Goal: Find specific page/section: Find specific page/section

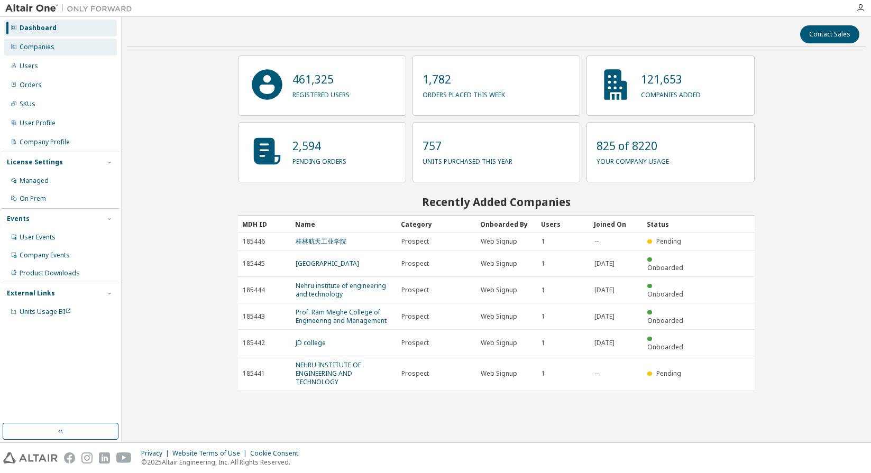
click at [46, 51] on div "Companies" at bounding box center [37, 47] width 35 height 8
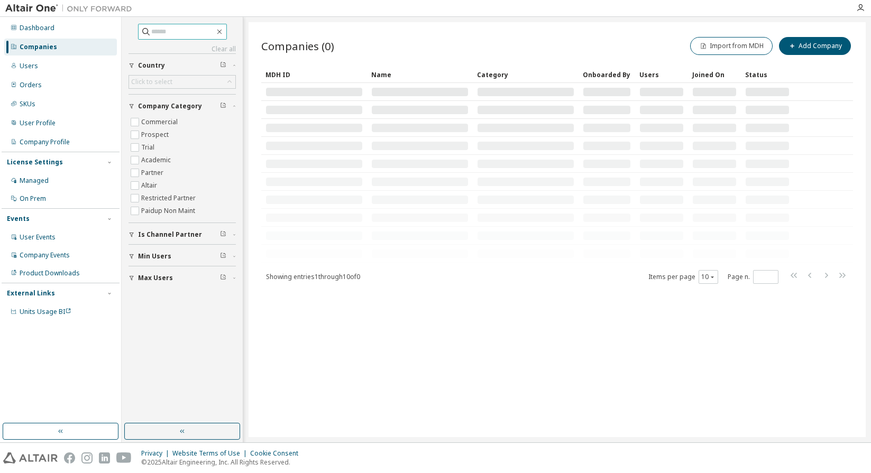
click at [173, 33] on input "text" at bounding box center [182, 31] width 63 height 11
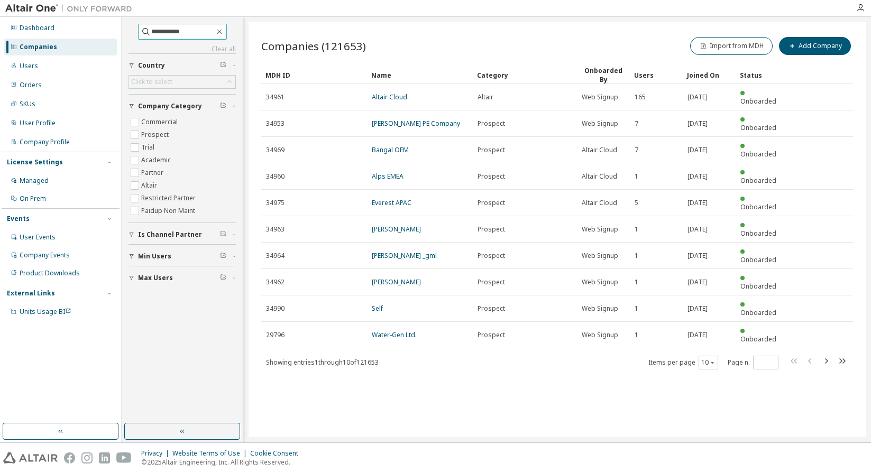
type input "**********"
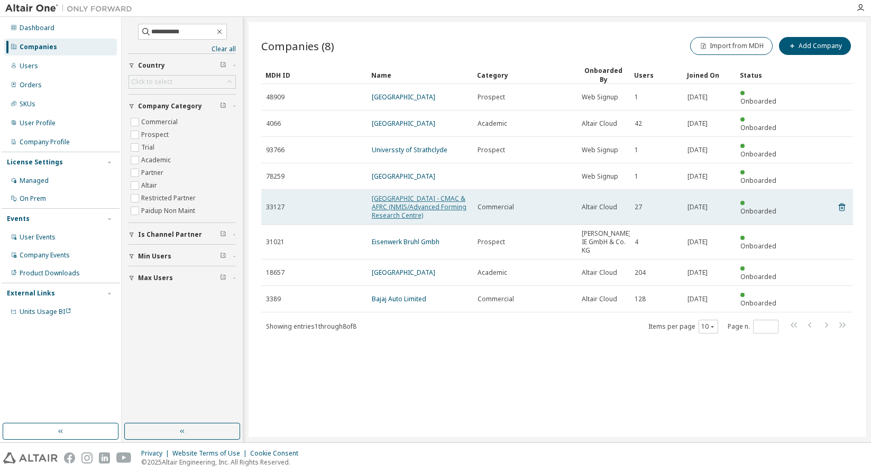
click at [396, 194] on link "[GEOGRAPHIC_DATA] - CMAC & AFRC (NMIS/Advanced Forming Research Centre)" at bounding box center [419, 207] width 95 height 26
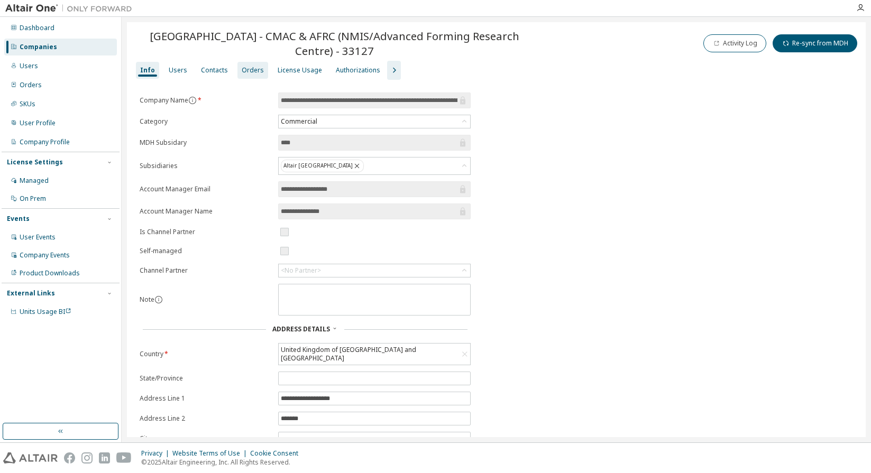
click at [249, 70] on div "Orders" at bounding box center [253, 70] width 22 height 8
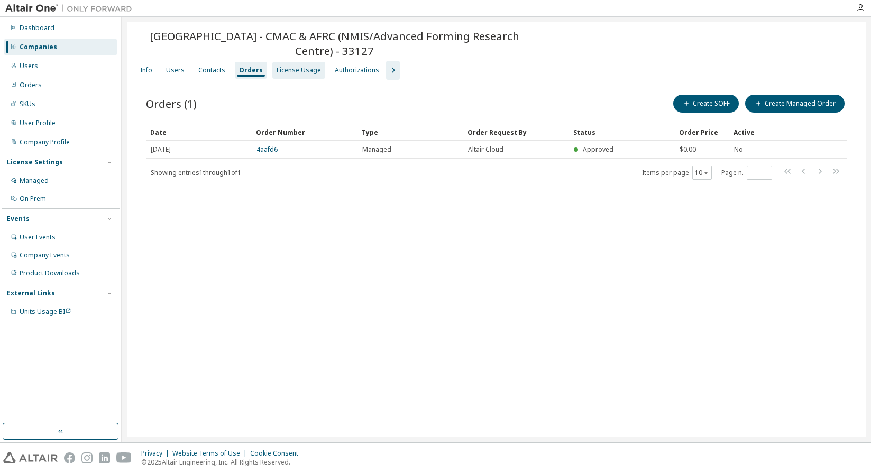
click at [289, 72] on div "License Usage" at bounding box center [299, 70] width 44 height 8
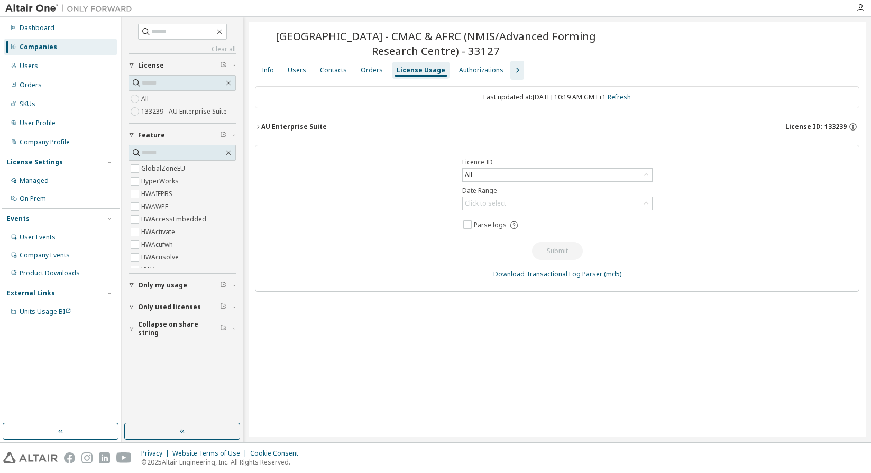
click at [516, 72] on icon "button" at bounding box center [517, 70] width 3 height 5
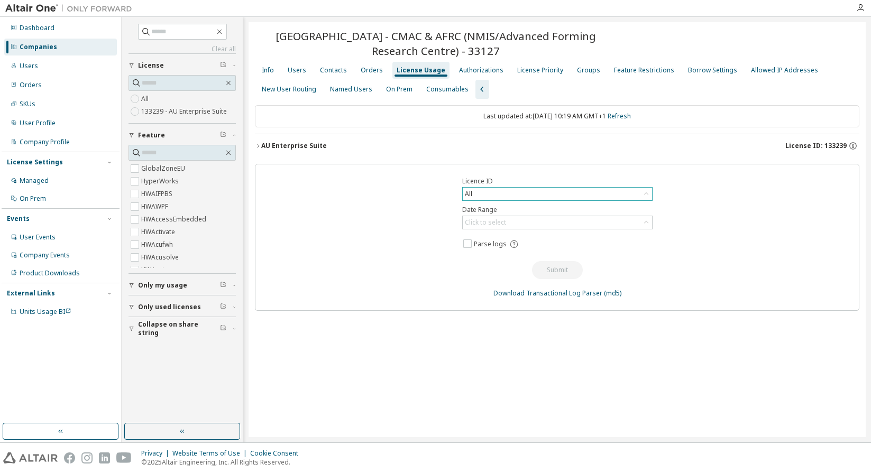
click at [474, 194] on div "All" at bounding box center [557, 194] width 189 height 13
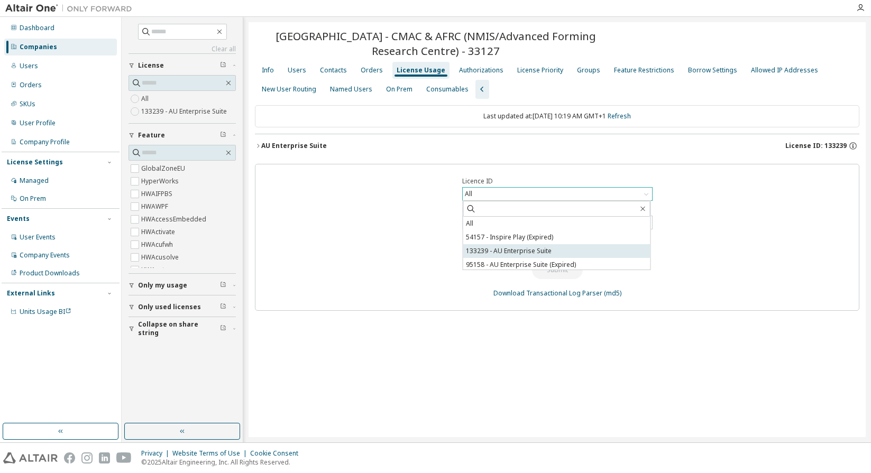
click at [478, 253] on li "133239 - AU Enterprise Suite" at bounding box center [556, 251] width 187 height 14
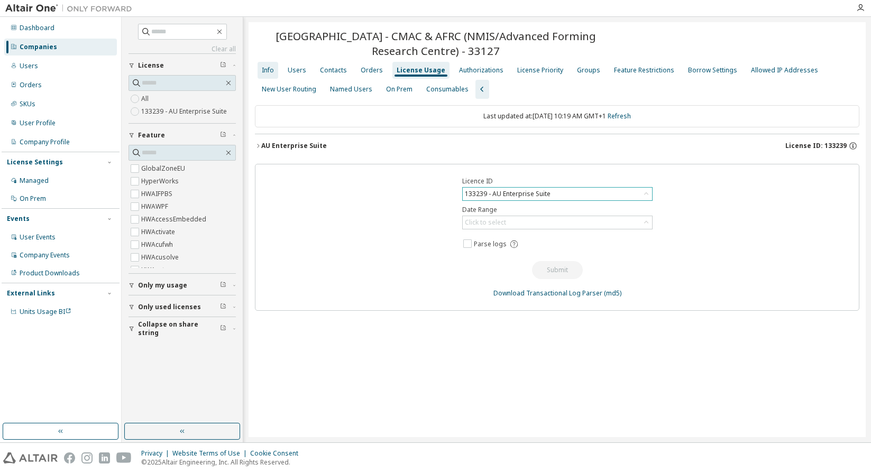
click at [267, 72] on div "Info" at bounding box center [268, 70] width 12 height 8
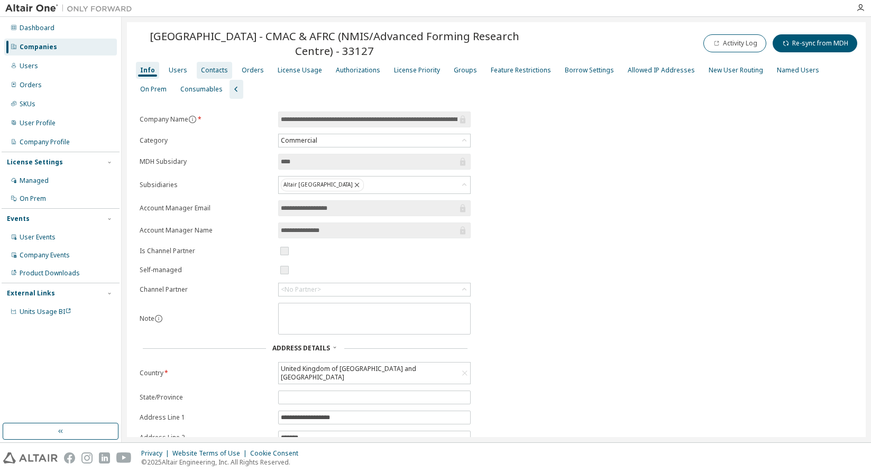
click at [207, 68] on div "Contacts" at bounding box center [214, 70] width 27 height 8
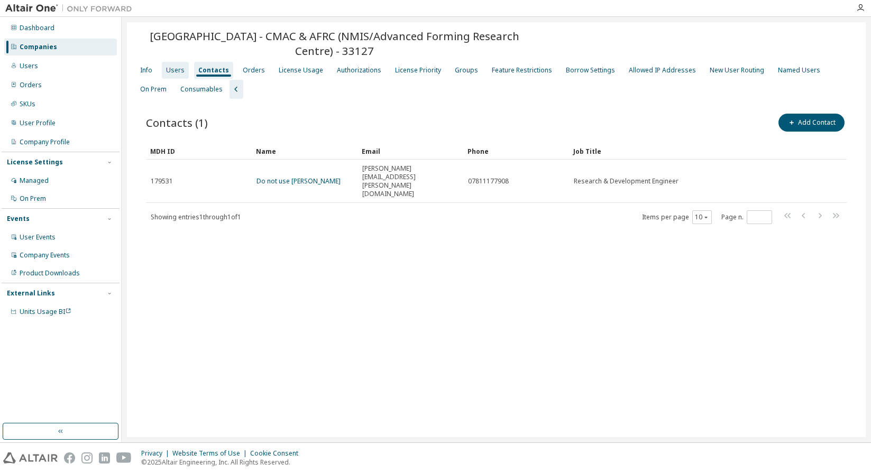
click at [172, 68] on div "Users" at bounding box center [175, 70] width 19 height 8
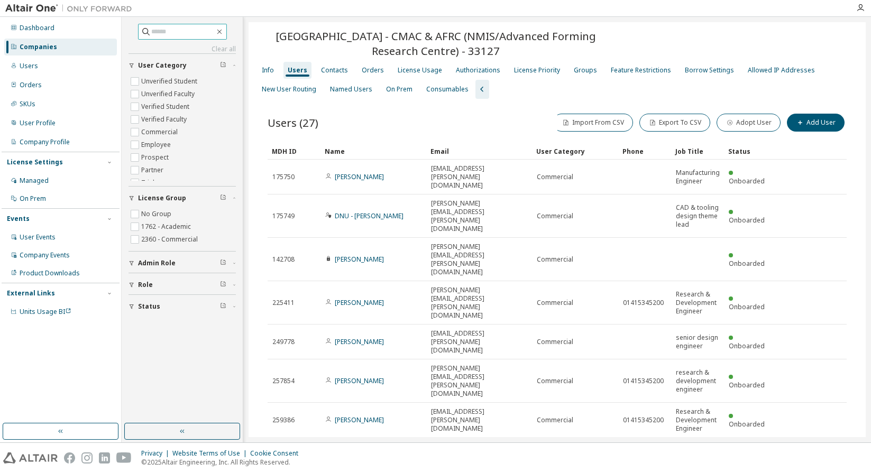
click at [157, 32] on input "text" at bounding box center [182, 31] width 63 height 11
type input "*********"
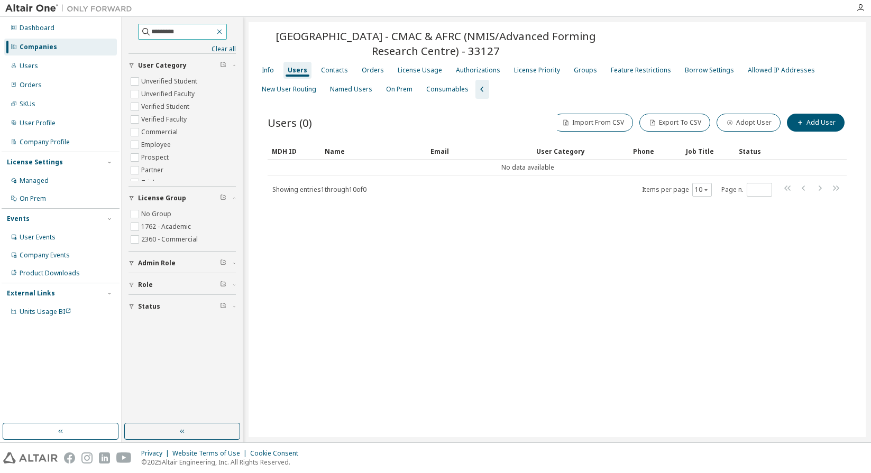
click at [222, 31] on icon "button" at bounding box center [219, 32] width 5 height 5
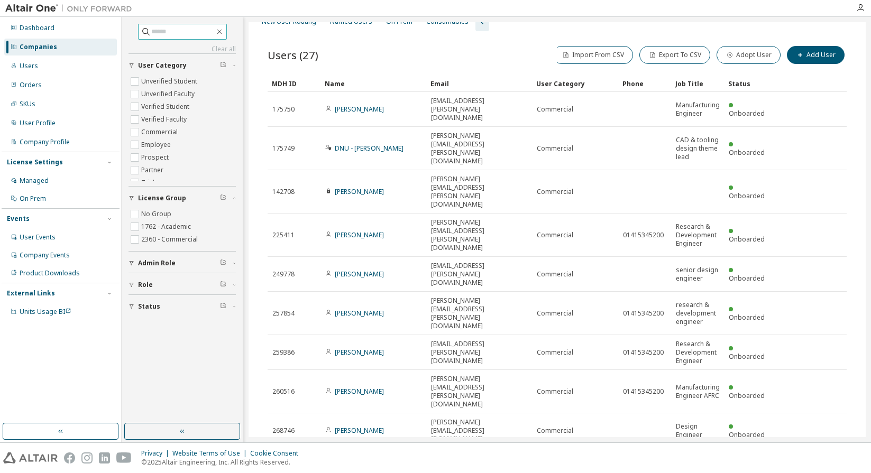
scroll to position [3, 0]
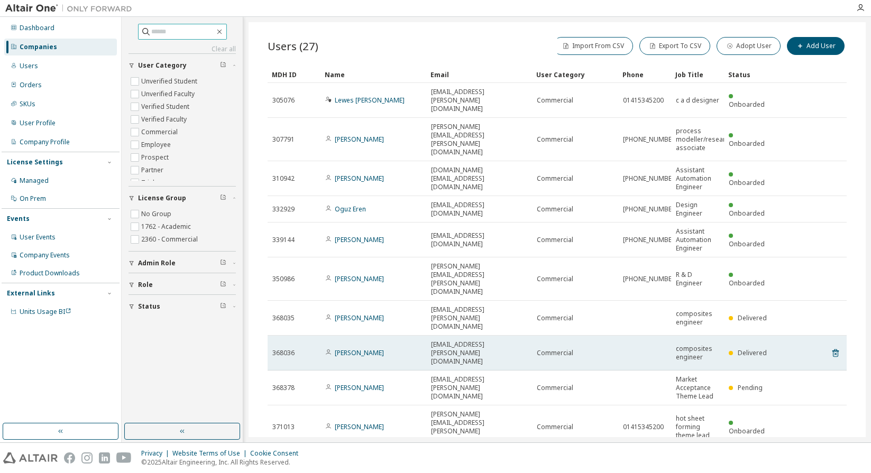
scroll to position [76, 0]
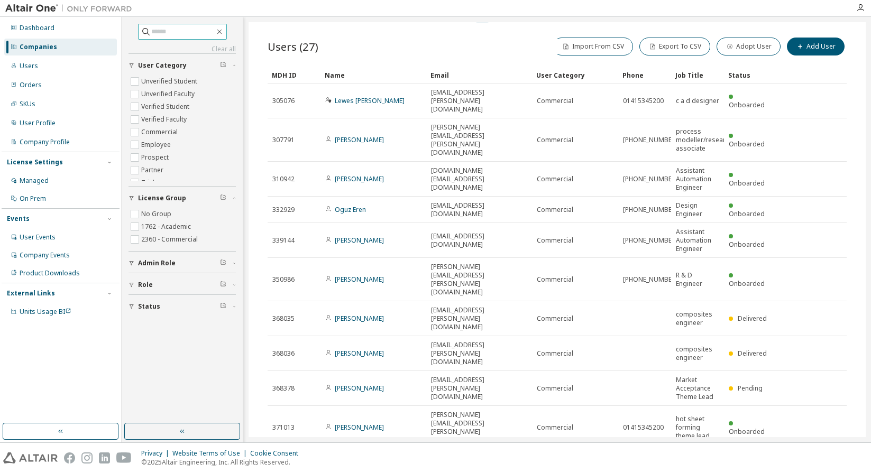
click at [819, 460] on icon "button" at bounding box center [820, 462] width 3 height 5
type input "*"
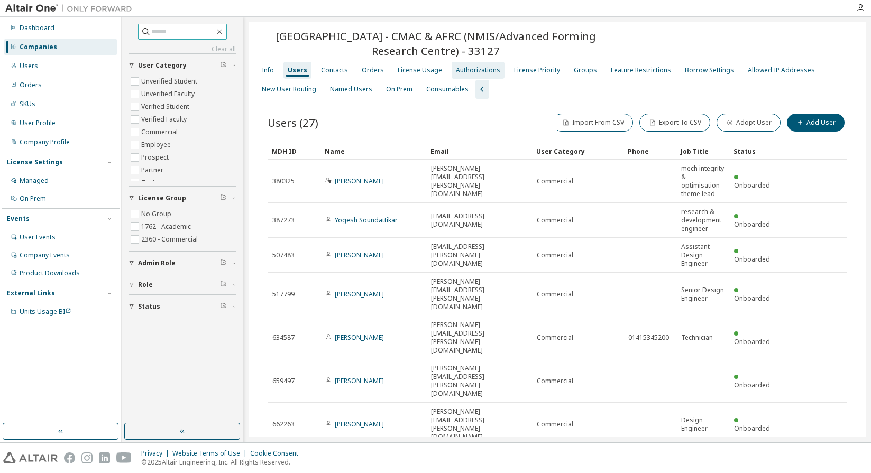
click at [467, 70] on div "Authorizations" at bounding box center [478, 70] width 44 height 8
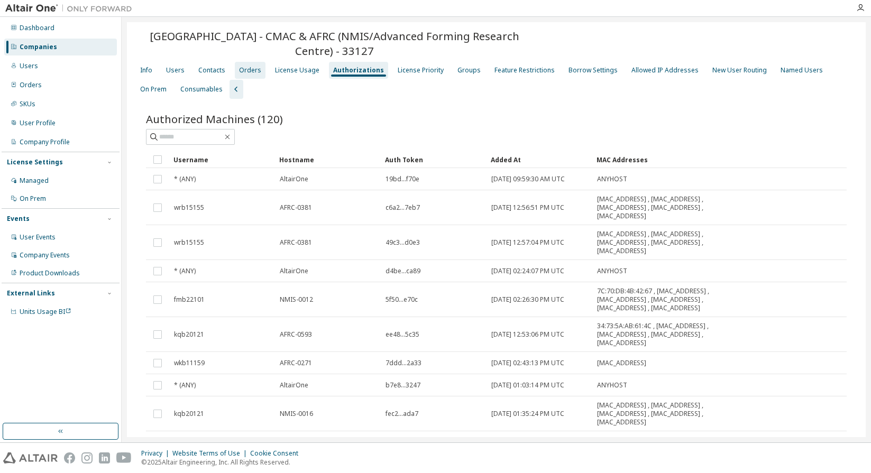
click at [245, 69] on div "Orders" at bounding box center [250, 70] width 22 height 8
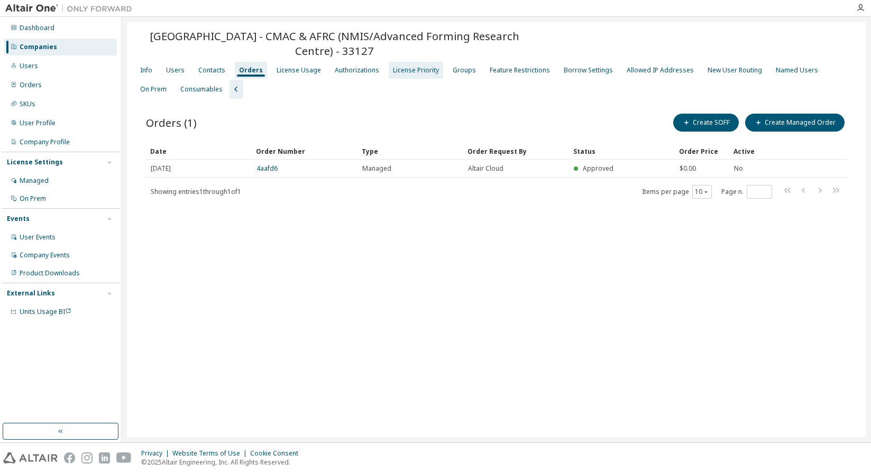
click at [405, 66] on div "License Priority" at bounding box center [416, 70] width 46 height 8
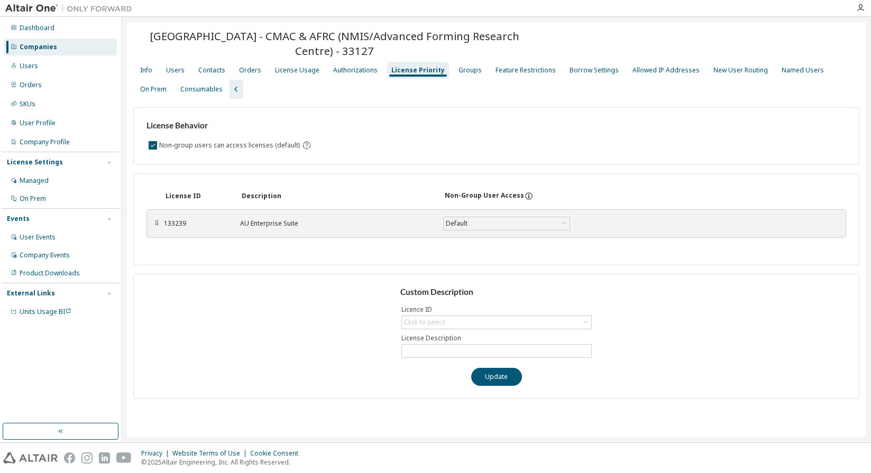
click at [32, 49] on div "Companies" at bounding box center [39, 47] width 38 height 8
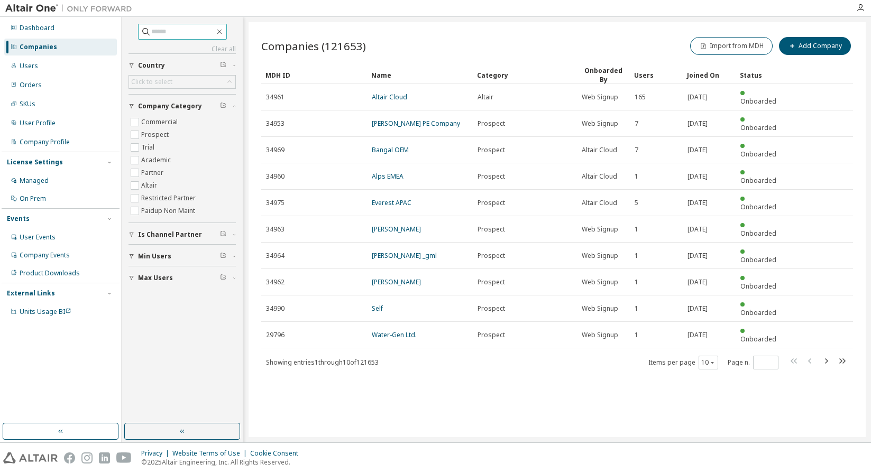
click at [151, 32] on input "text" at bounding box center [182, 31] width 63 height 11
type input "**********"
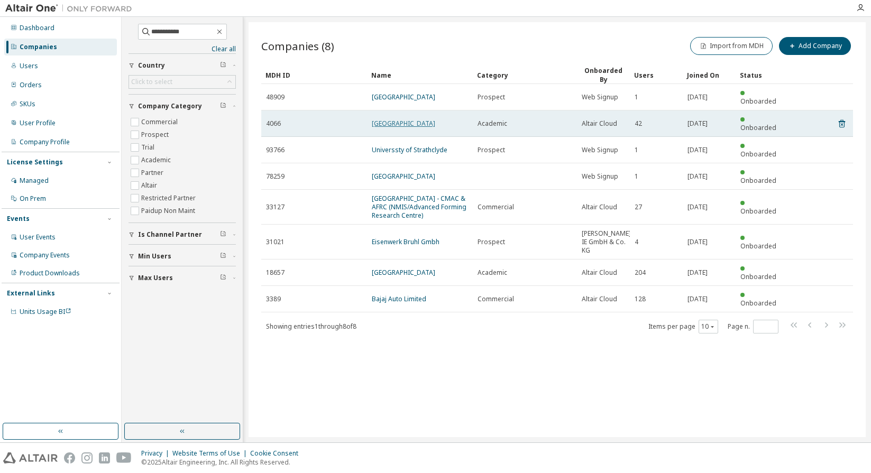
click at [389, 119] on link "[GEOGRAPHIC_DATA]" at bounding box center [403, 123] width 63 height 9
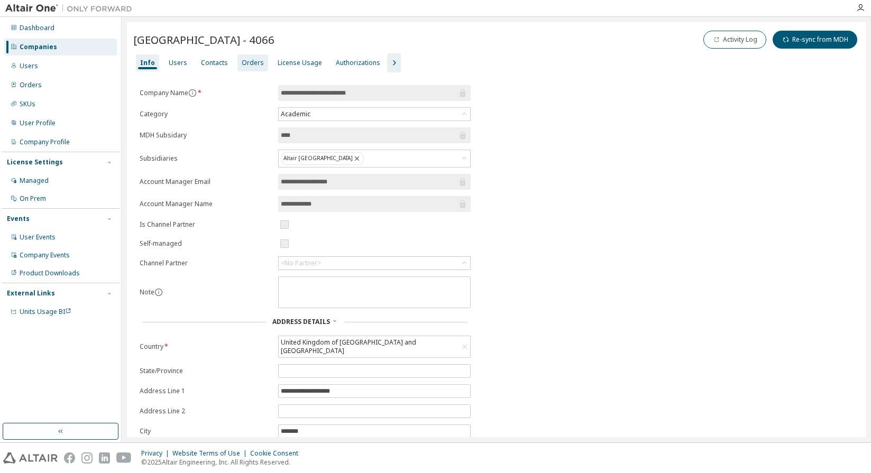
click at [245, 61] on div "Orders" at bounding box center [253, 63] width 22 height 8
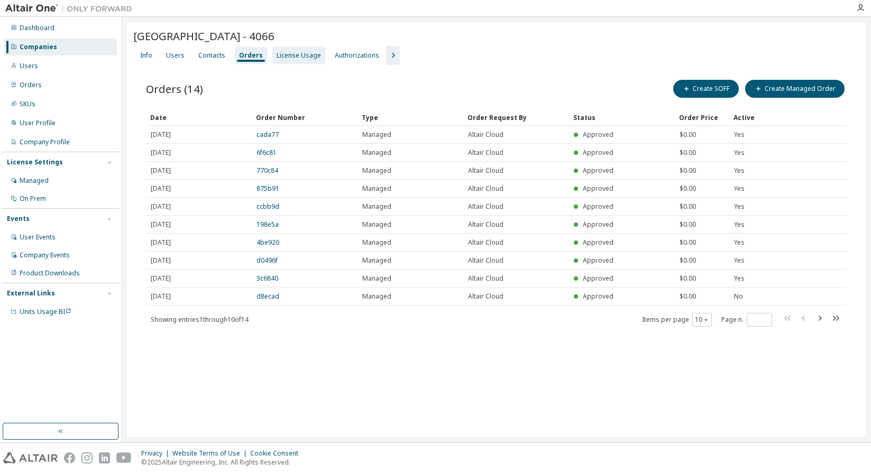
click at [283, 53] on div "License Usage" at bounding box center [299, 55] width 44 height 8
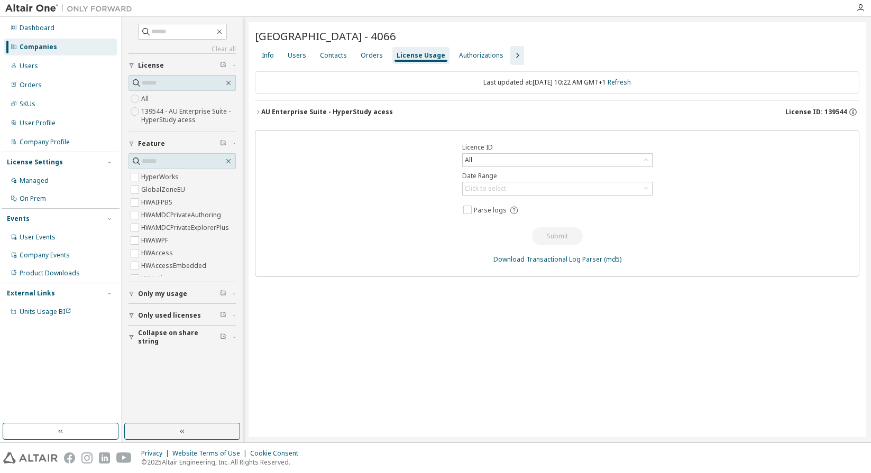
click at [258, 112] on icon "button" at bounding box center [258, 112] width 6 height 6
